Goal: Information Seeking & Learning: Learn about a topic

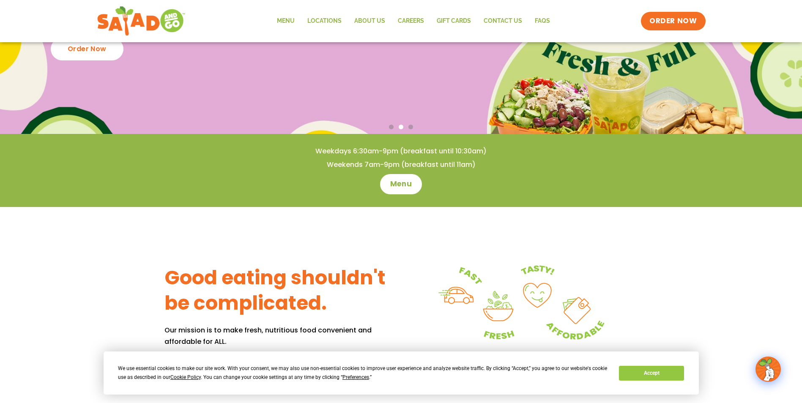
scroll to position [42, 0]
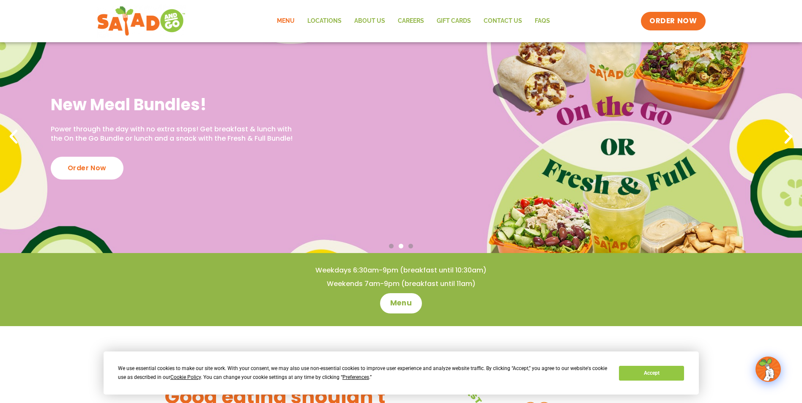
click at [282, 20] on link "Menu" at bounding box center [286, 20] width 30 height 19
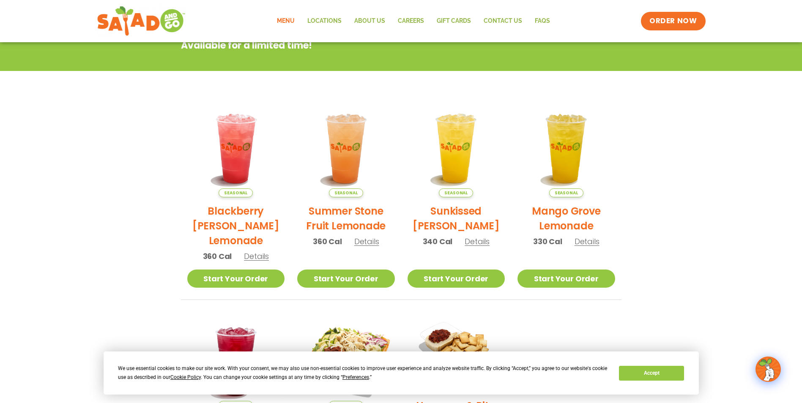
scroll to position [12, 0]
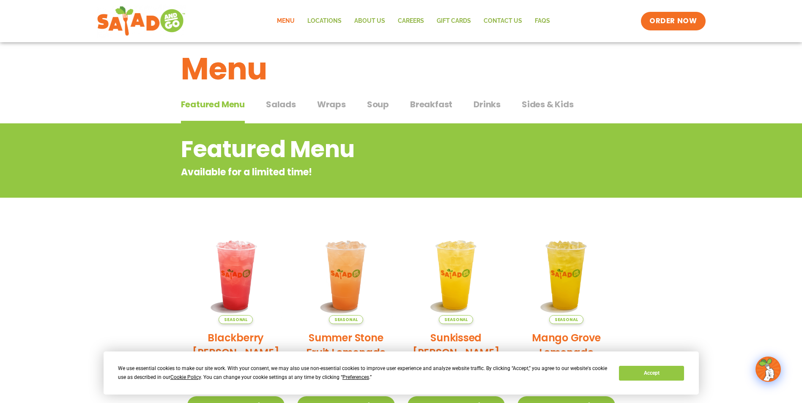
click at [275, 104] on span "Salads" at bounding box center [281, 104] width 30 height 13
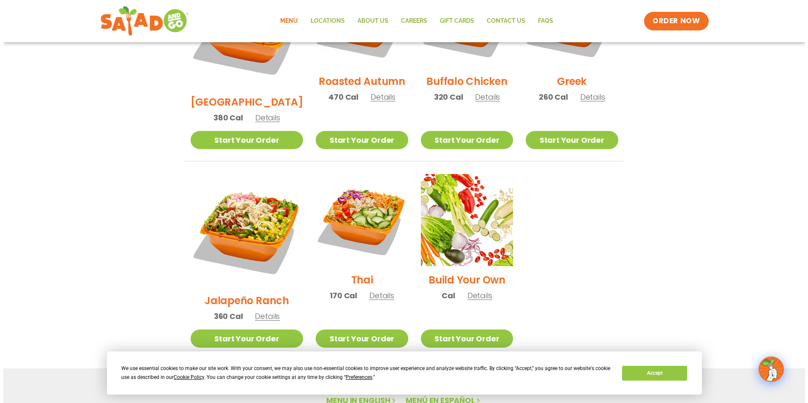
scroll to position [520, 0]
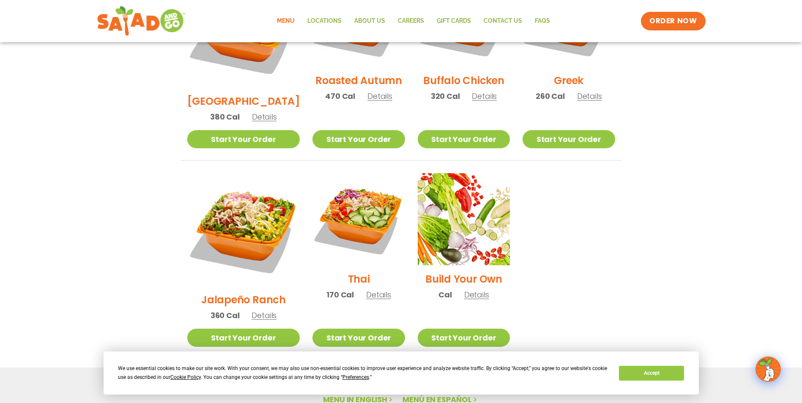
click at [468, 290] on span "Details" at bounding box center [476, 295] width 25 height 11
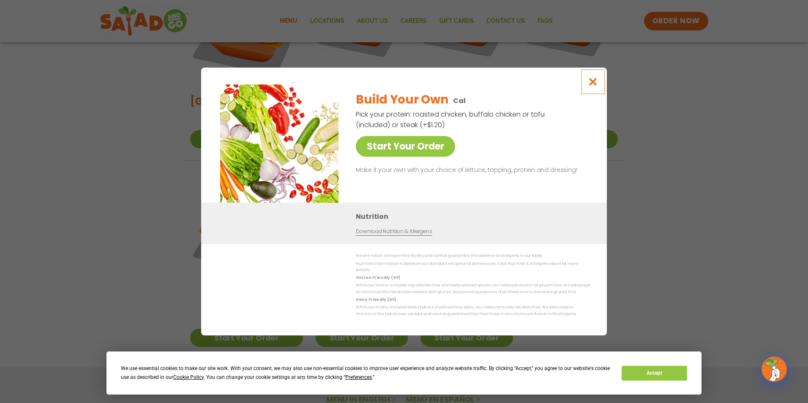
click at [594, 85] on icon "Close modal" at bounding box center [593, 81] width 11 height 9
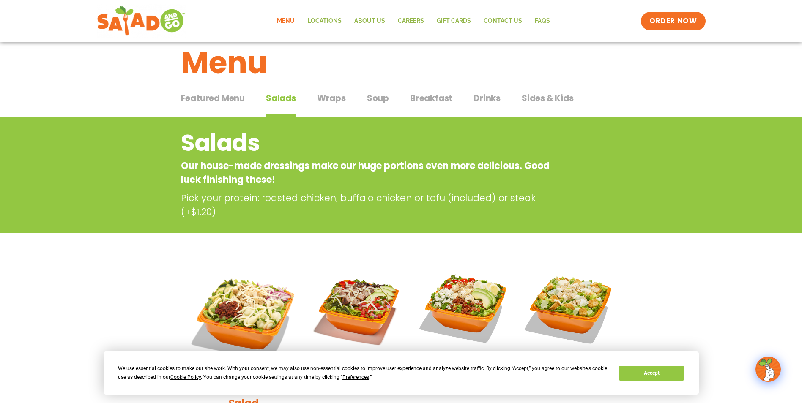
scroll to position [0, 0]
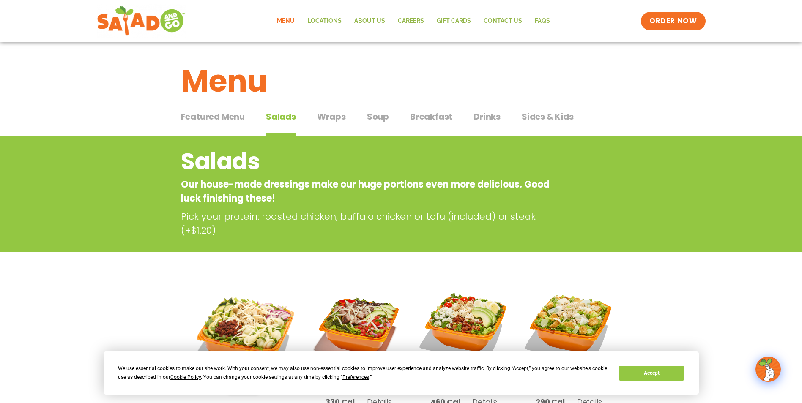
click at [337, 117] on span "Wraps" at bounding box center [331, 116] width 29 height 13
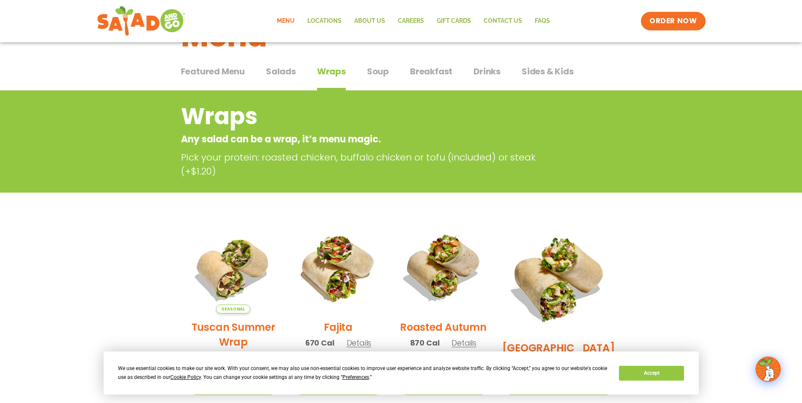
scroll to position [42, 0]
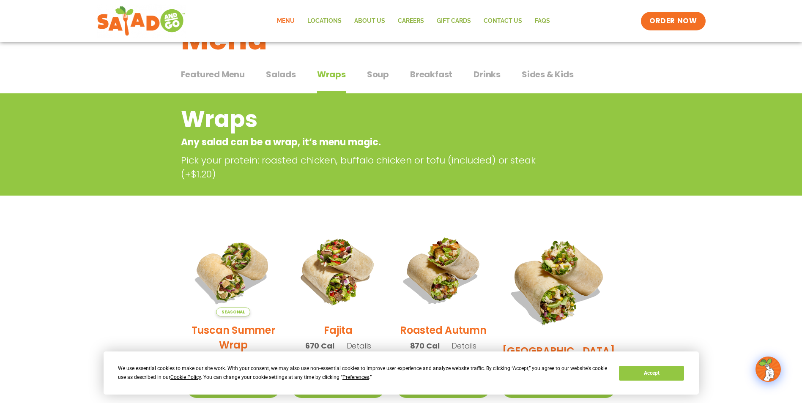
click at [373, 76] on span "Soup" at bounding box center [378, 74] width 22 height 13
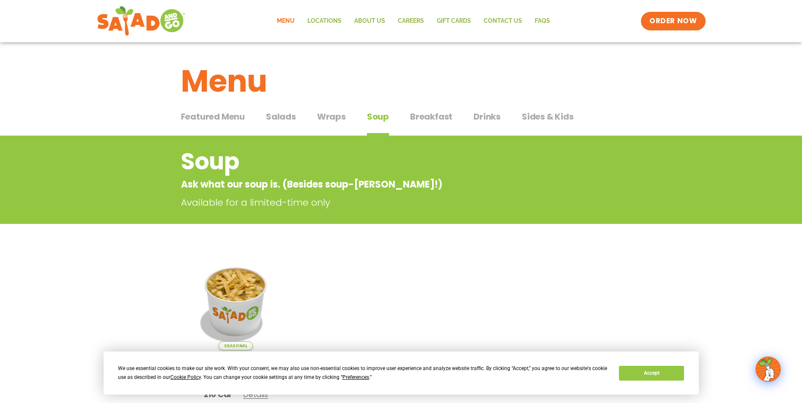
click at [423, 110] on span "Breakfast" at bounding box center [431, 116] width 42 height 13
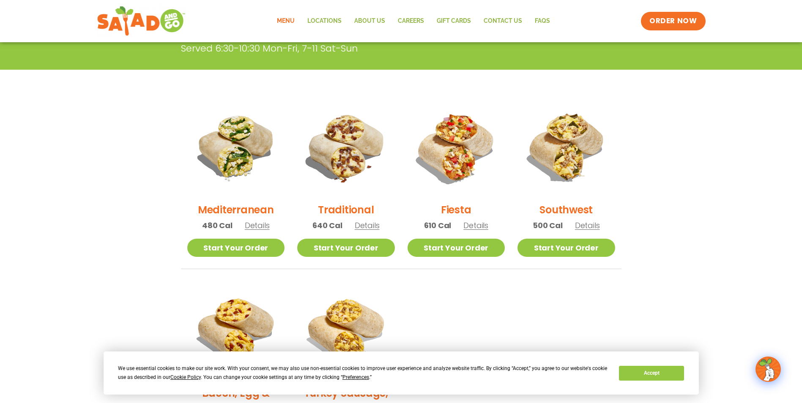
scroll to position [169, 0]
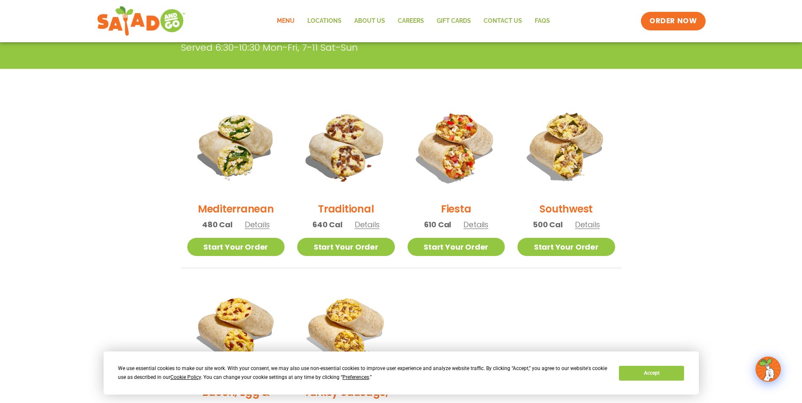
click at [592, 222] on span "Details" at bounding box center [587, 224] width 25 height 11
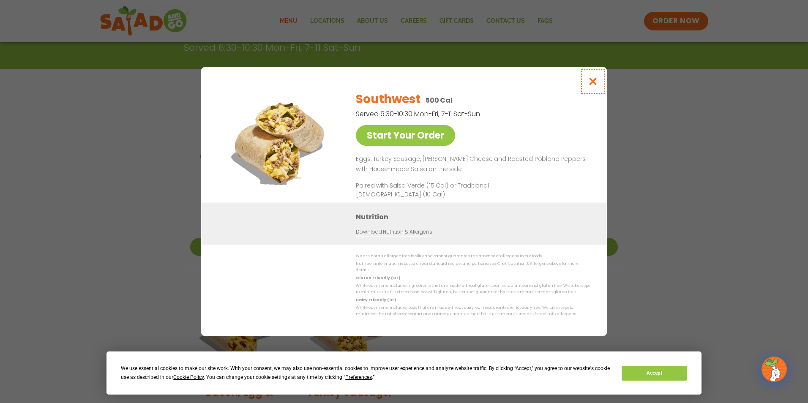
click at [591, 85] on icon "Close modal" at bounding box center [593, 81] width 11 height 9
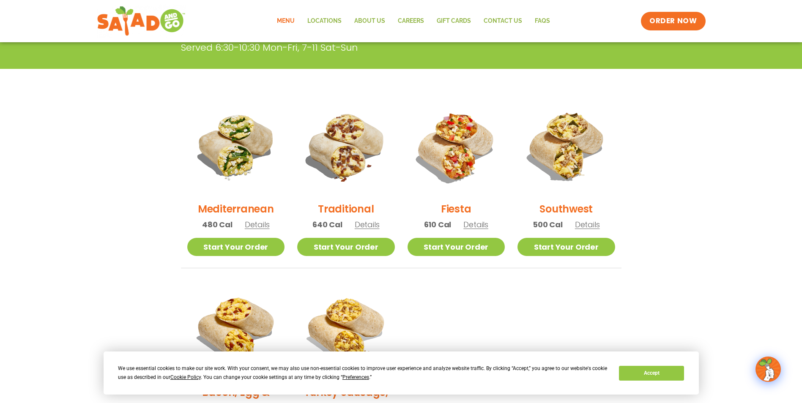
click at [484, 225] on span "Details" at bounding box center [475, 224] width 25 height 11
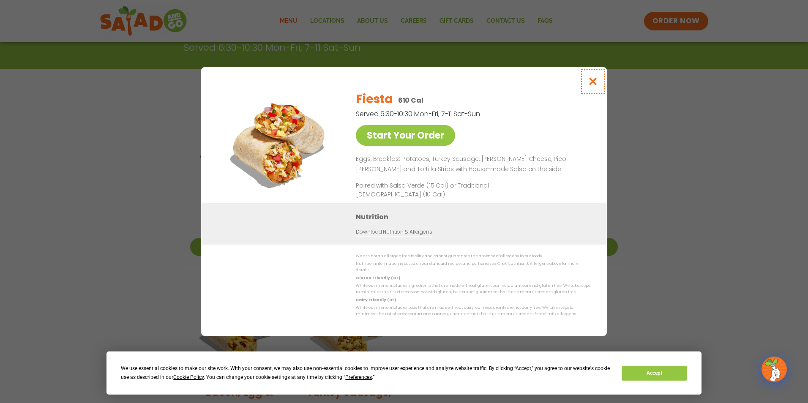
click at [596, 83] on icon "Close modal" at bounding box center [593, 81] width 11 height 9
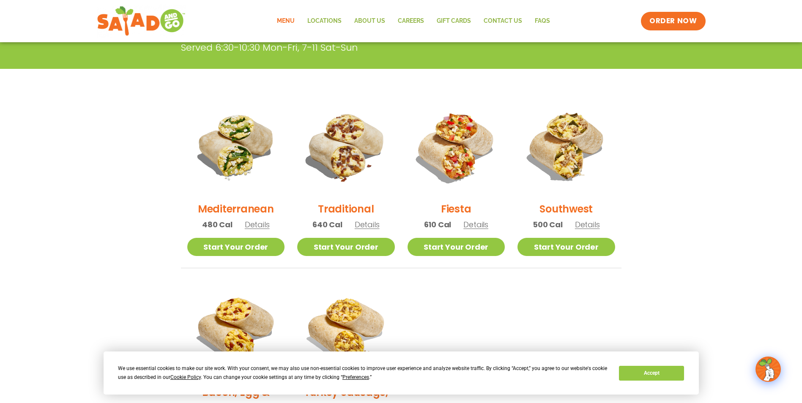
click at [372, 223] on span "Details" at bounding box center [367, 224] width 25 height 11
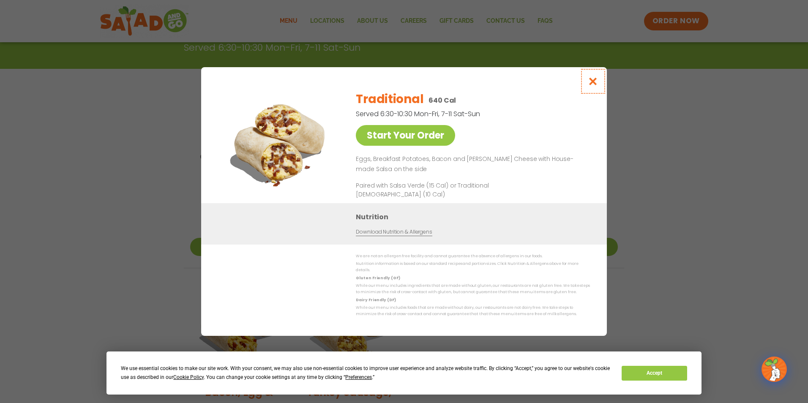
click at [591, 85] on icon "Close modal" at bounding box center [593, 81] width 11 height 9
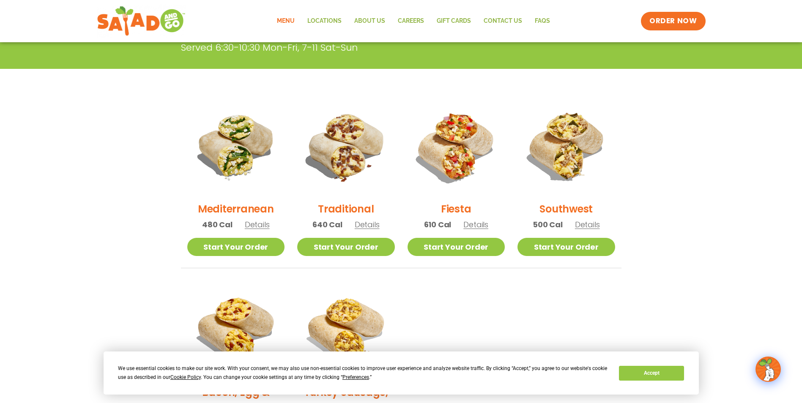
click at [264, 224] on span "Details" at bounding box center [257, 224] width 25 height 11
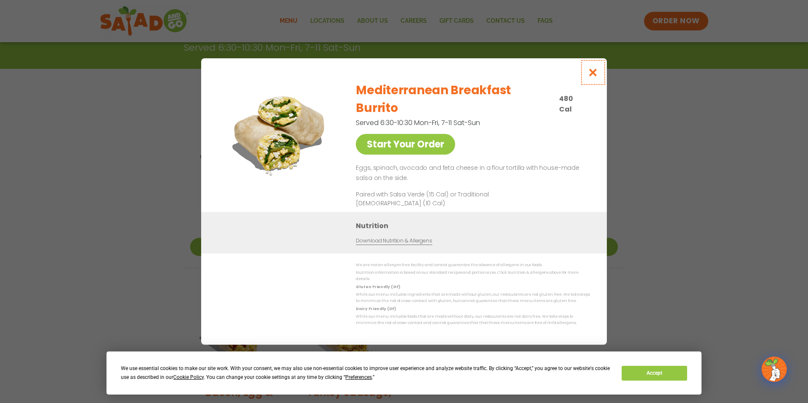
click at [591, 77] on icon "Close modal" at bounding box center [593, 72] width 11 height 9
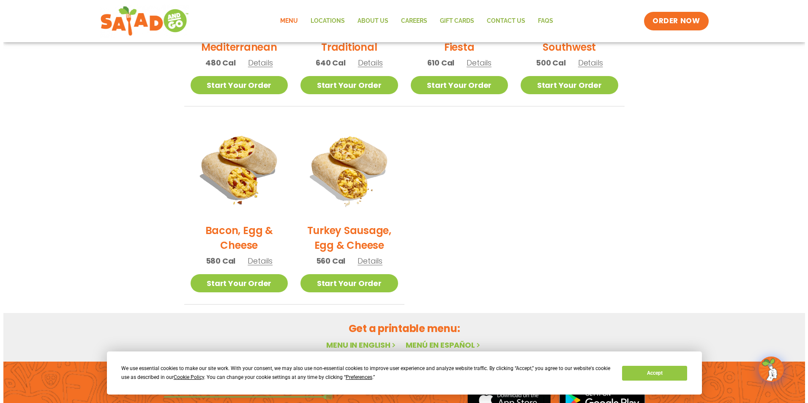
scroll to position [338, 0]
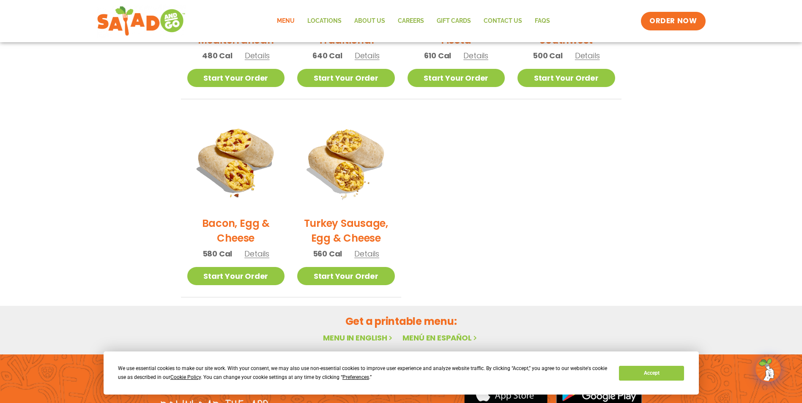
click at [263, 252] on span "Details" at bounding box center [256, 254] width 25 height 11
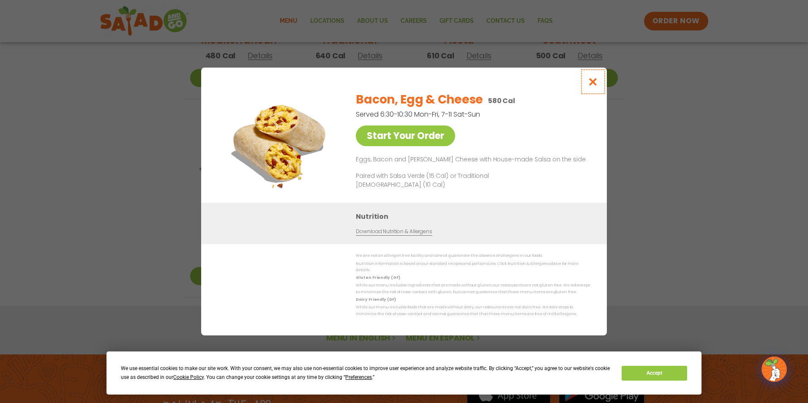
click at [595, 82] on icon "Close modal" at bounding box center [593, 81] width 11 height 9
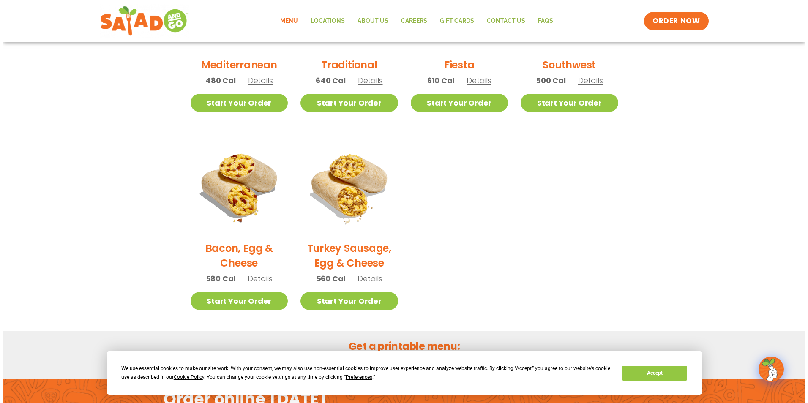
scroll to position [317, 0]
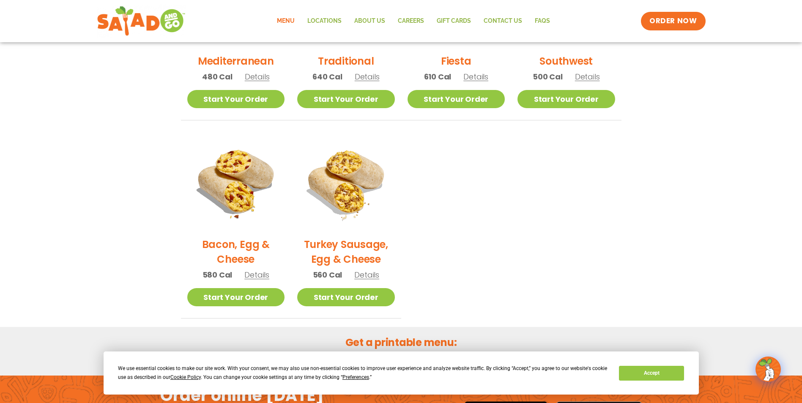
click at [378, 276] on span "Details" at bounding box center [366, 275] width 25 height 11
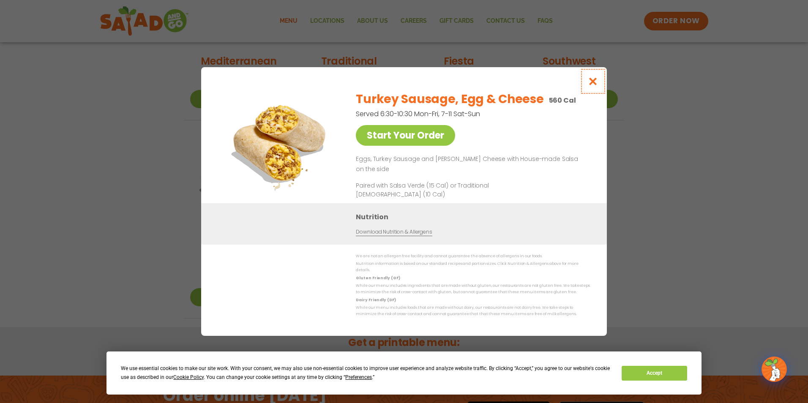
click at [593, 83] on icon "Close modal" at bounding box center [593, 81] width 11 height 9
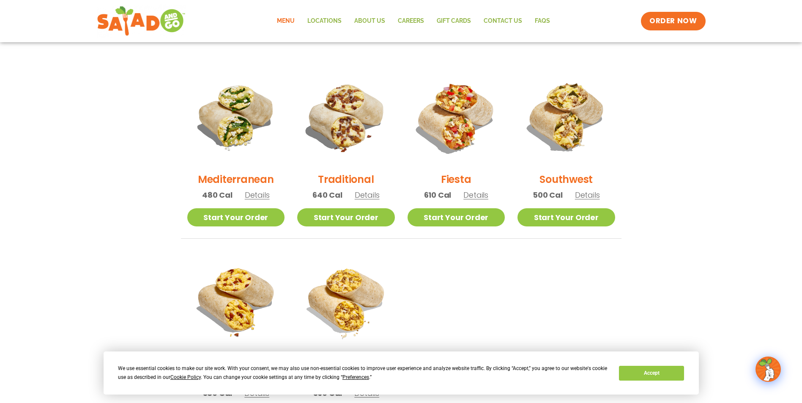
scroll to position [148, 0]
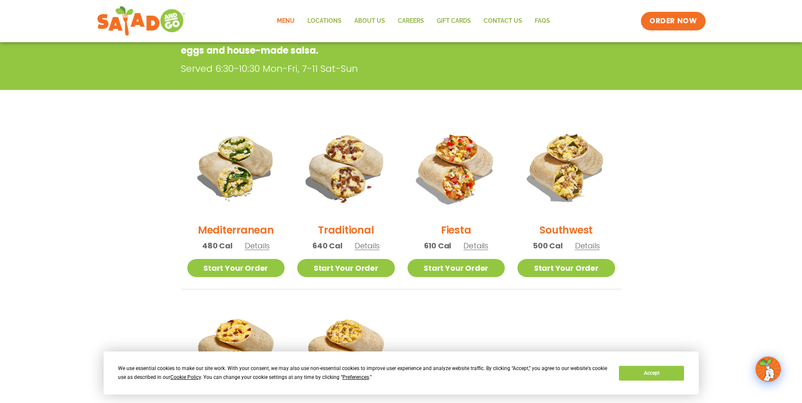
click at [375, 245] on span "Details" at bounding box center [367, 246] width 25 height 11
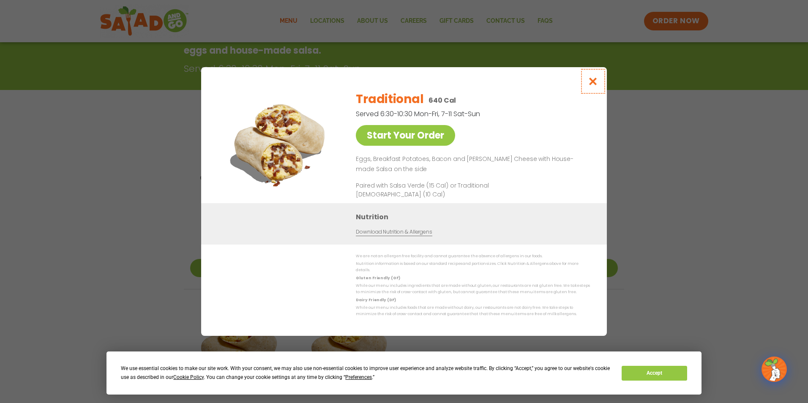
click at [597, 84] on icon "Close modal" at bounding box center [593, 81] width 11 height 9
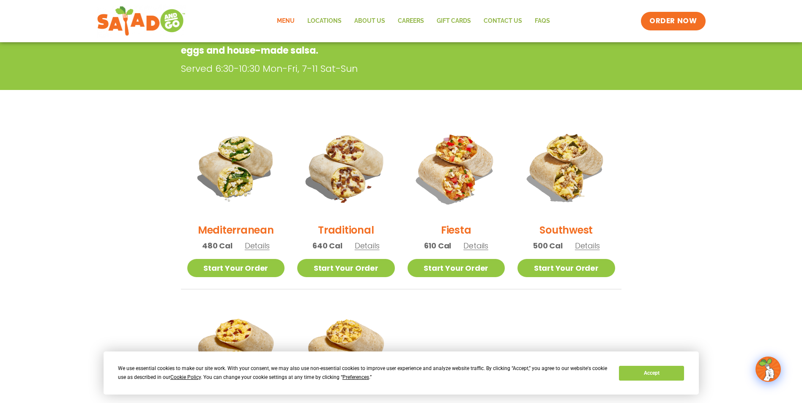
scroll to position [0, 0]
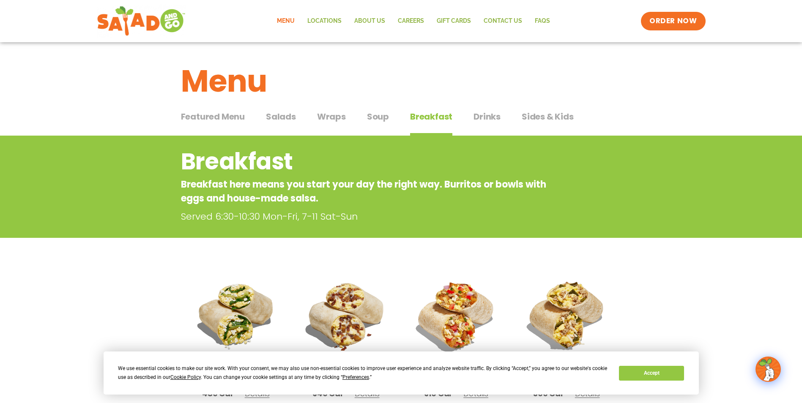
click at [490, 115] on span "Drinks" at bounding box center [487, 116] width 27 height 13
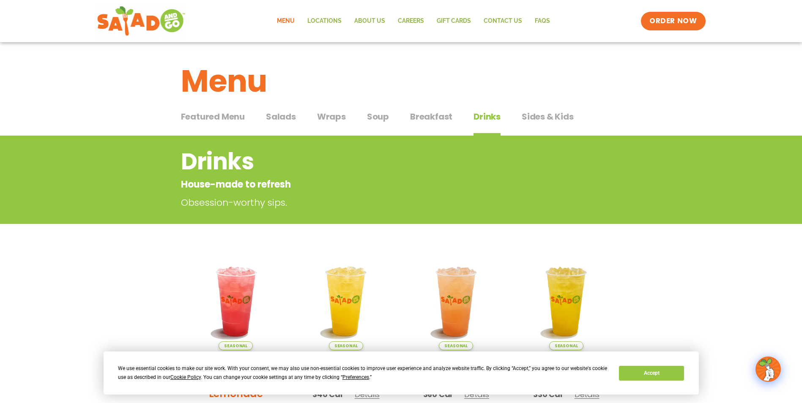
click at [543, 115] on span "Sides & Kids" at bounding box center [548, 116] width 52 height 13
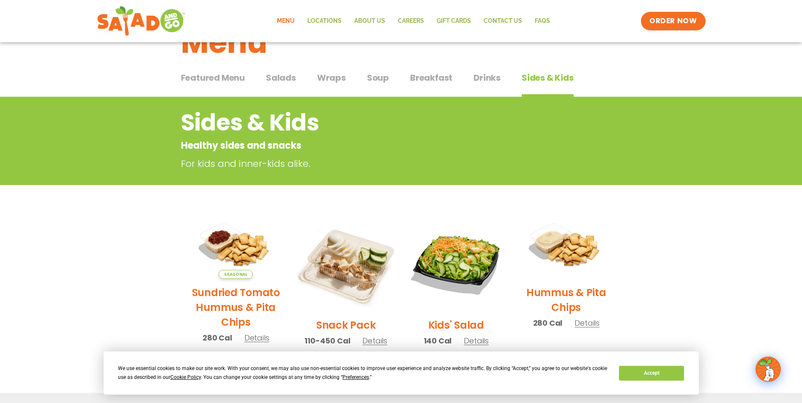
scroll to position [85, 0]
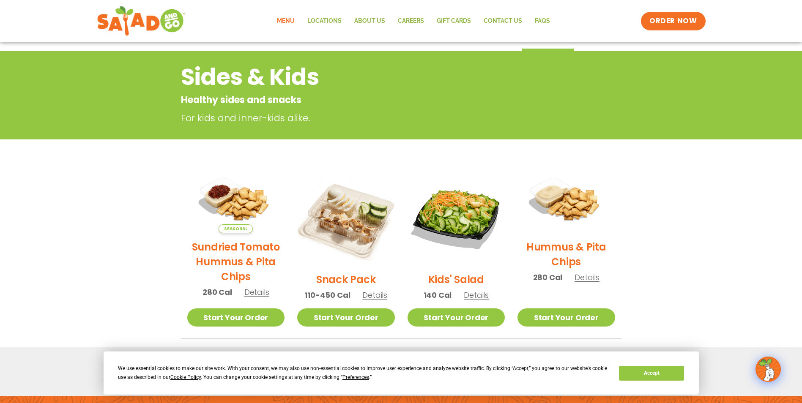
click at [381, 296] on span "Details" at bounding box center [374, 295] width 25 height 11
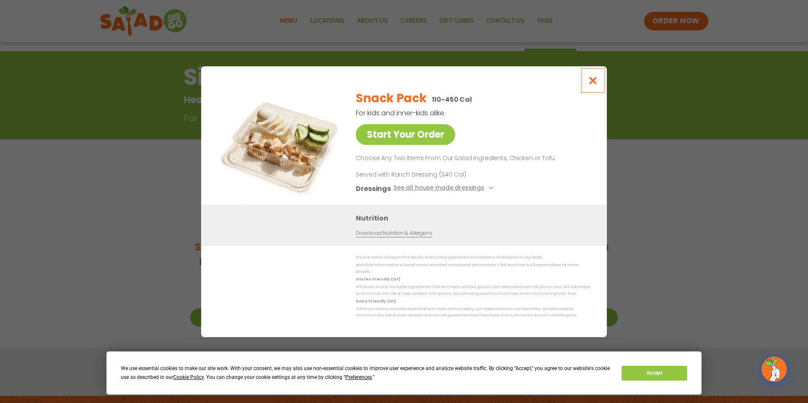
click at [597, 84] on icon "Close modal" at bounding box center [593, 80] width 11 height 9
